Goal: Check status

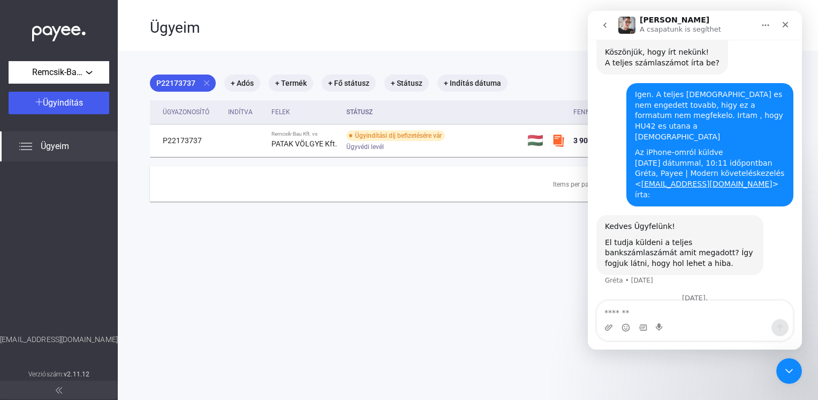
scroll to position [201, 0]
click at [783, 25] on icon "Bezárás" at bounding box center [785, 24] width 9 height 9
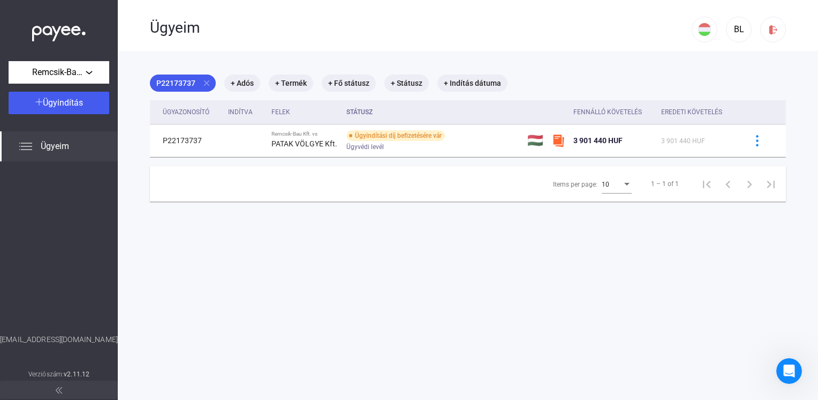
scroll to position [201, 0]
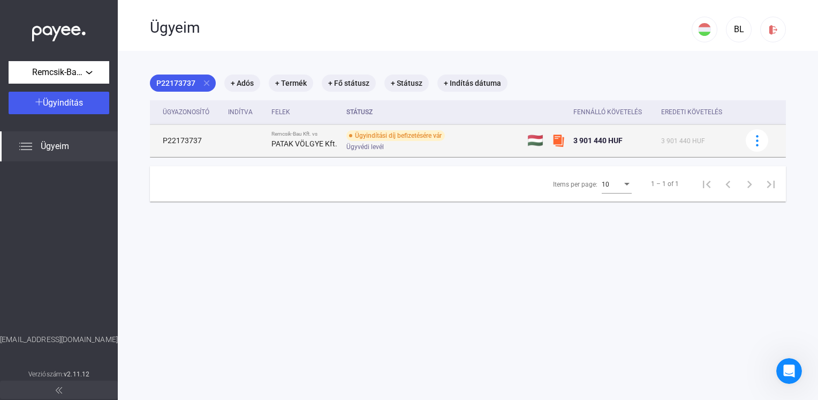
click at [291, 139] on strong "PATAK VÖLGYE Kft." at bounding box center [305, 143] width 66 height 9
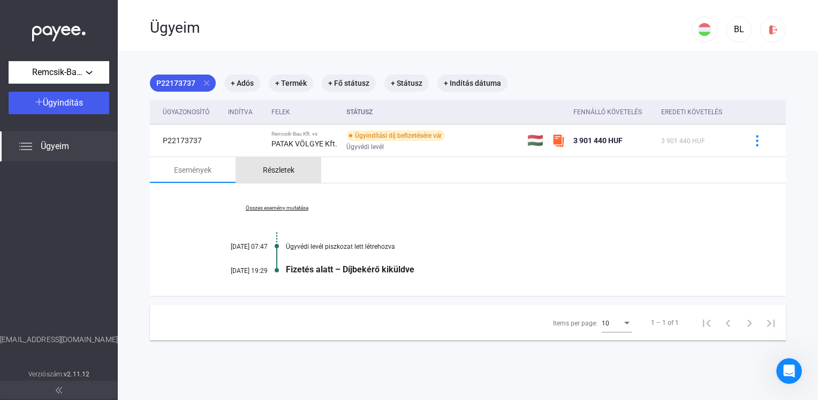
click at [268, 174] on div "Részletek" at bounding box center [279, 169] width 32 height 13
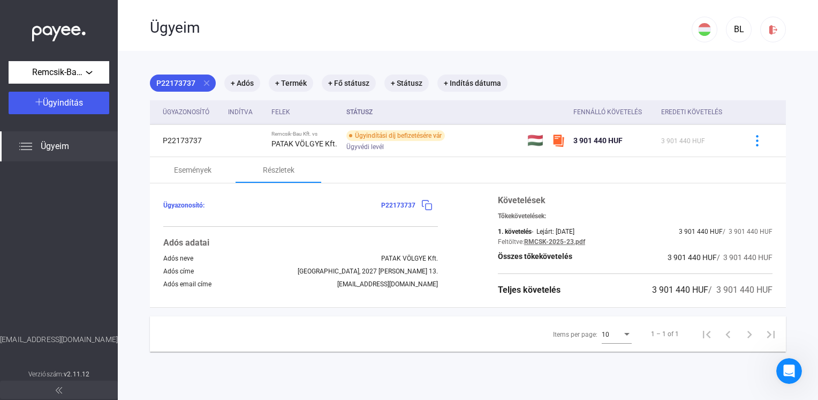
click at [538, 291] on div "Teljes követelés" at bounding box center [529, 289] width 63 height 13
click at [563, 349] on div "Items per page: 10" at bounding box center [592, 334] width 83 height 36
click at [402, 228] on div "Ügyazonosító: P22173737 Adós adatai Adós neve PATAK VÖLGYE Kft. Adós címe [GEOG…" at bounding box center [300, 245] width 275 height 102
click at [402, 227] on hr at bounding box center [300, 226] width 275 height 1
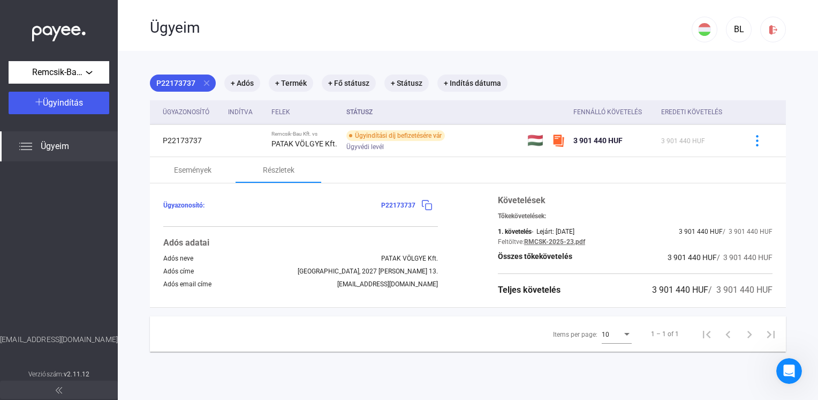
click at [399, 207] on span "P22173737" at bounding box center [398, 204] width 34 height 7
click at [355, 239] on div "Ügyazonosító: P22173737 Adós adatai Adós neve PATAK VÖLGYE Kft. Adós címe [GEOG…" at bounding box center [300, 245] width 275 height 102
